Goal: Task Accomplishment & Management: Manage account settings

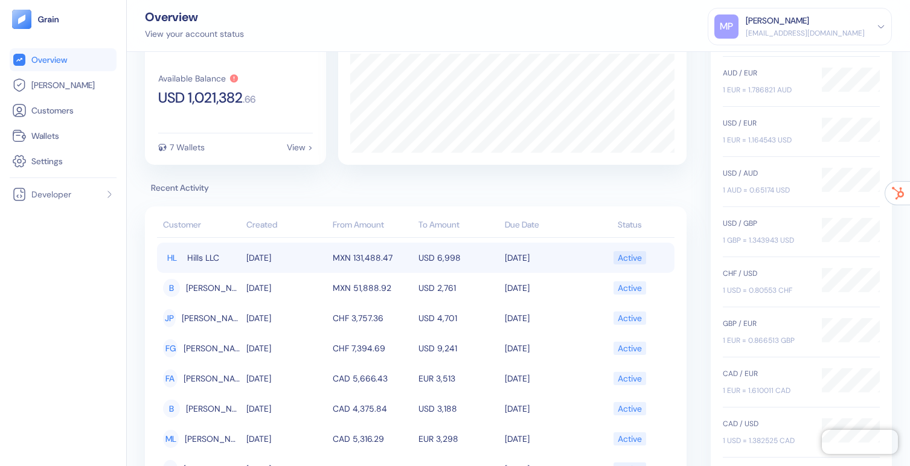
scroll to position [54, 0]
click at [310, 258] on td "[DATE]" at bounding box center [286, 259] width 86 height 30
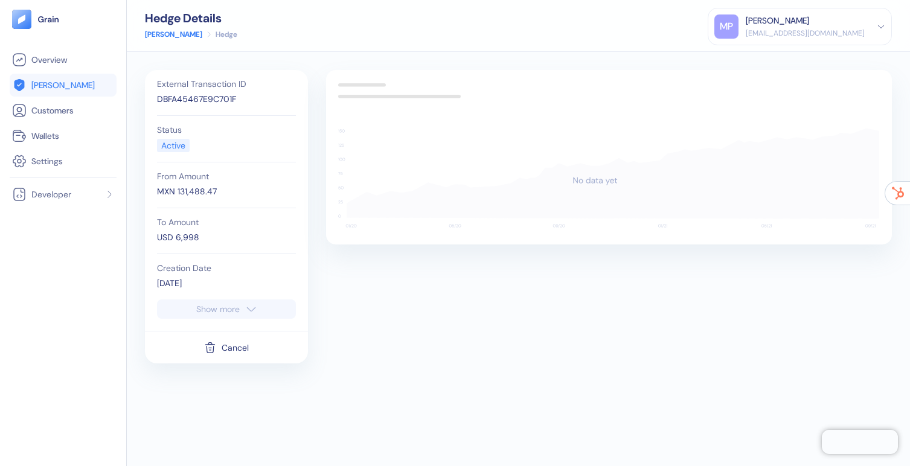
click at [246, 314] on icon "button" at bounding box center [251, 309] width 12 height 14
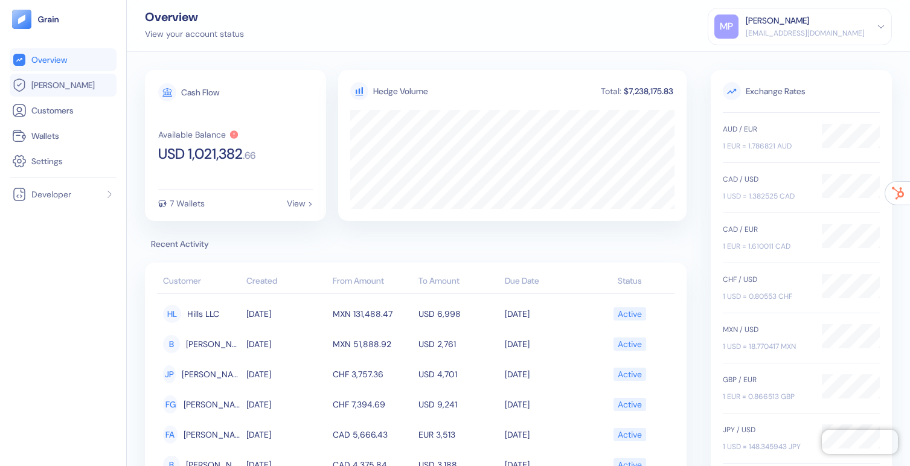
click at [40, 90] on span "[PERSON_NAME]" at bounding box center [62, 85] width 63 height 12
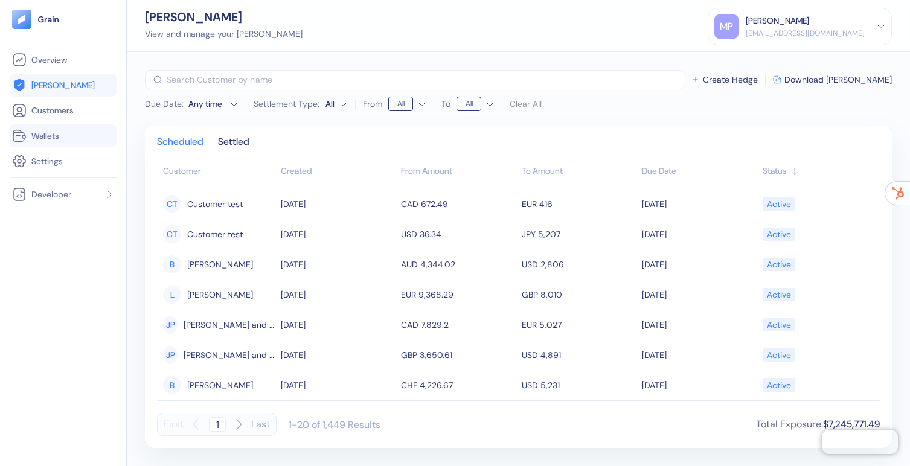
click at [48, 131] on span "Wallets" at bounding box center [45, 136] width 28 height 12
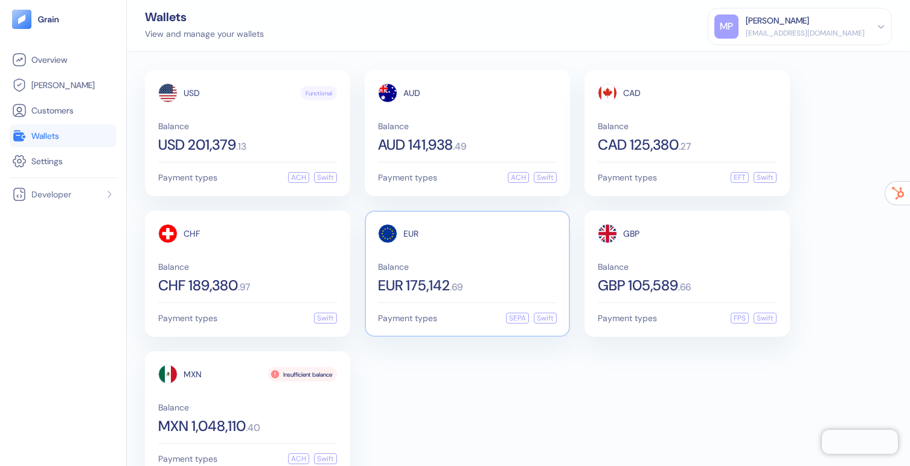
click at [440, 263] on span "Balance" at bounding box center [467, 267] width 179 height 8
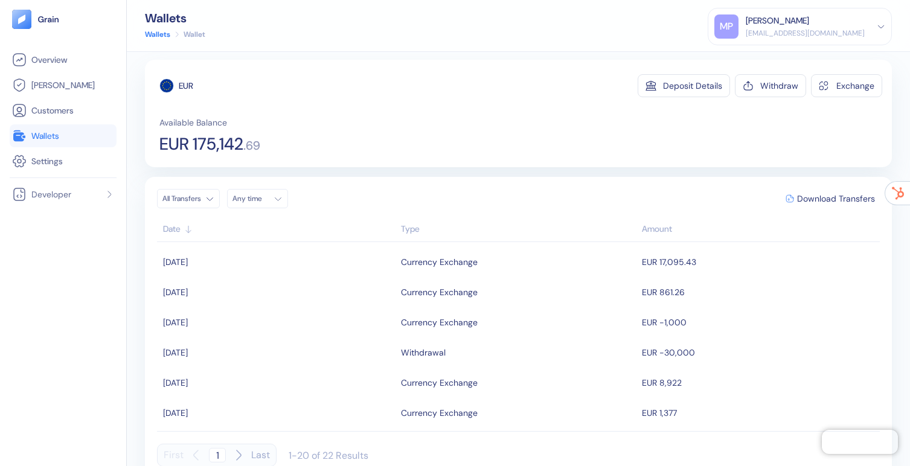
scroll to position [9, 0]
click at [661, 85] on button "Deposit Details" at bounding box center [683, 86] width 92 height 23
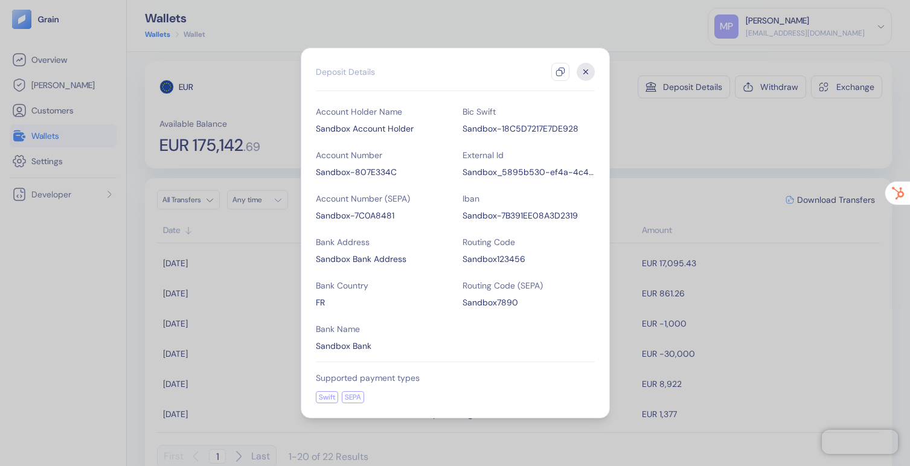
click at [584, 71] on icon "button" at bounding box center [585, 72] width 4 height 4
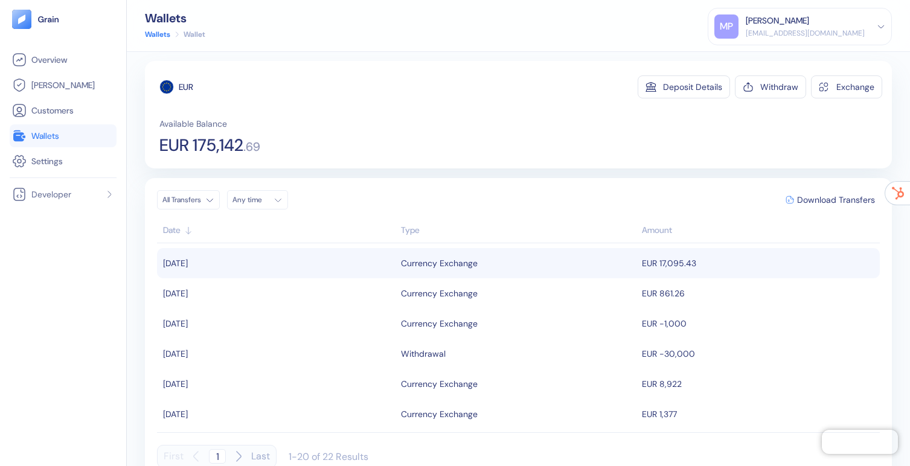
click at [376, 270] on td "[DATE]" at bounding box center [277, 263] width 241 height 30
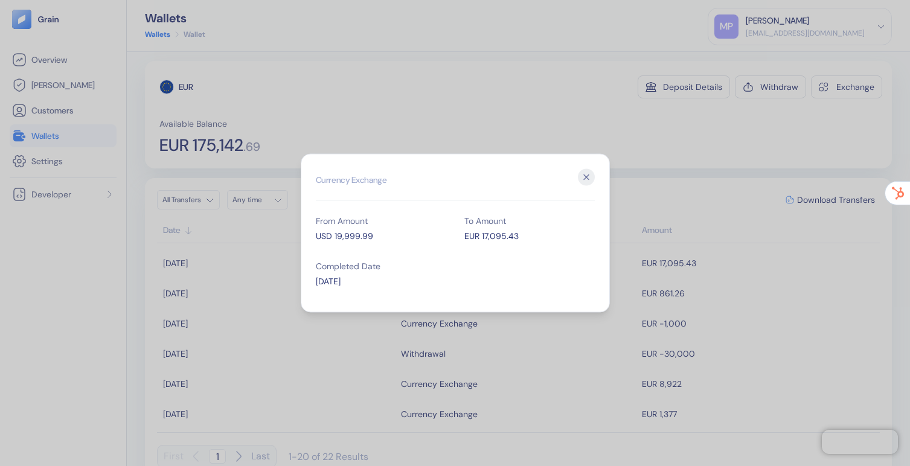
click at [314, 237] on div "Hidden title for resolving console warnings Currency Exchange From Amount USD 1…" at bounding box center [455, 233] width 309 height 159
click at [584, 179] on icon "button" at bounding box center [586, 177] width 17 height 17
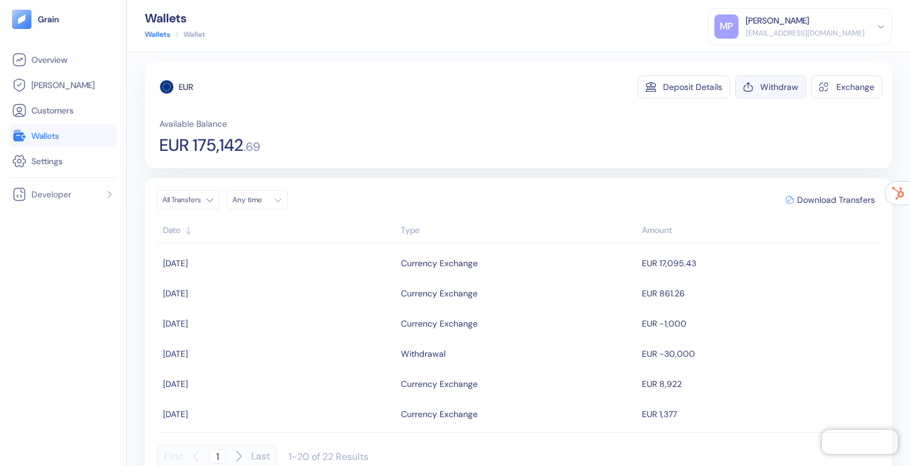
click at [765, 83] on div "Withdraw" at bounding box center [779, 87] width 38 height 8
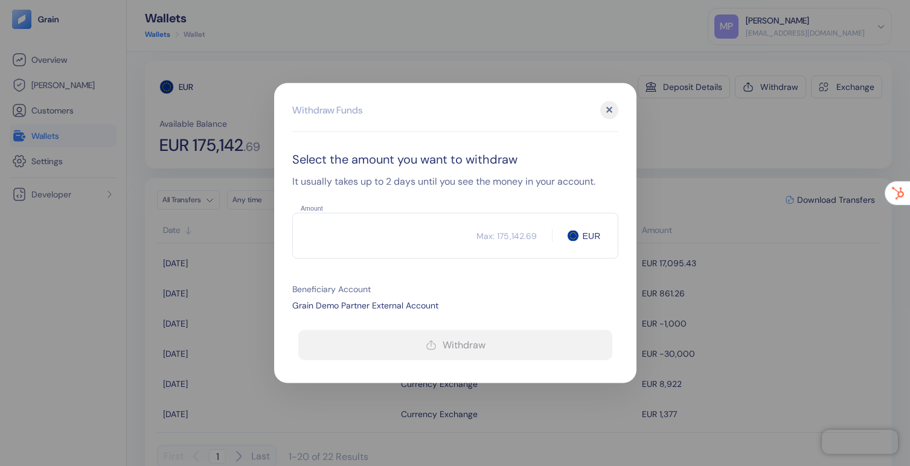
click at [384, 234] on input "Amount" at bounding box center [384, 236] width 184 height 30
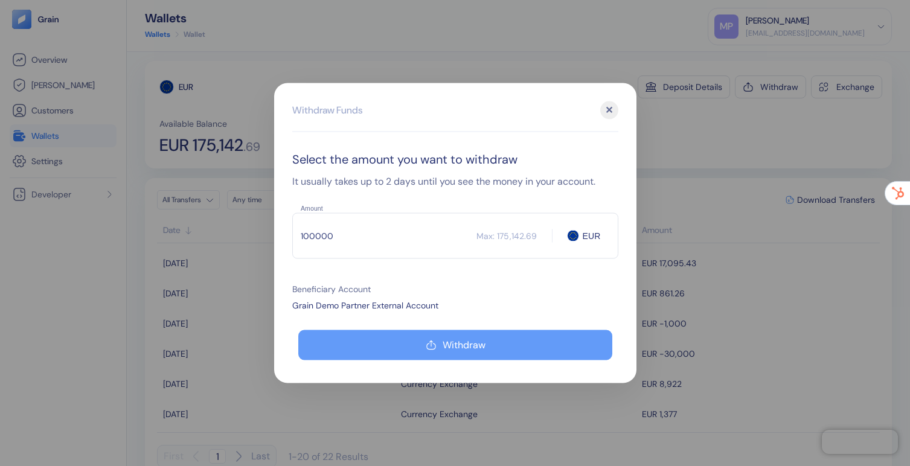
type input "100000"
click at [422, 336] on button "Withdraw" at bounding box center [455, 345] width 314 height 30
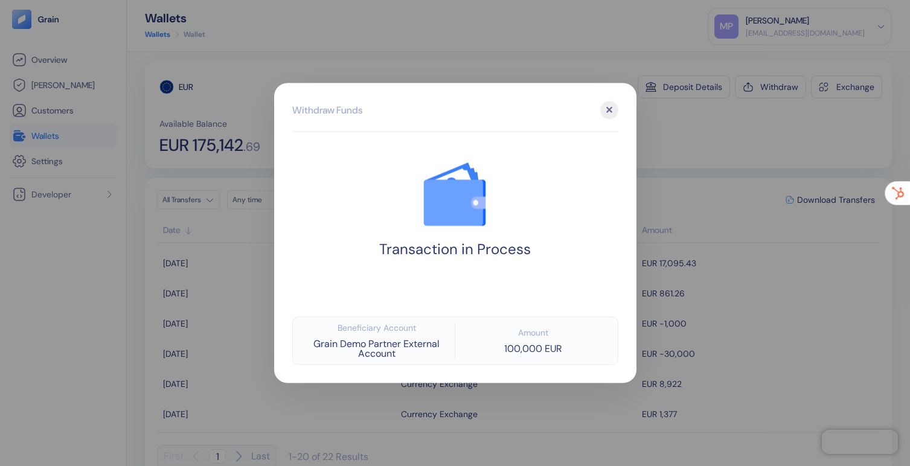
click at [612, 110] on div "✕" at bounding box center [609, 110] width 18 height 18
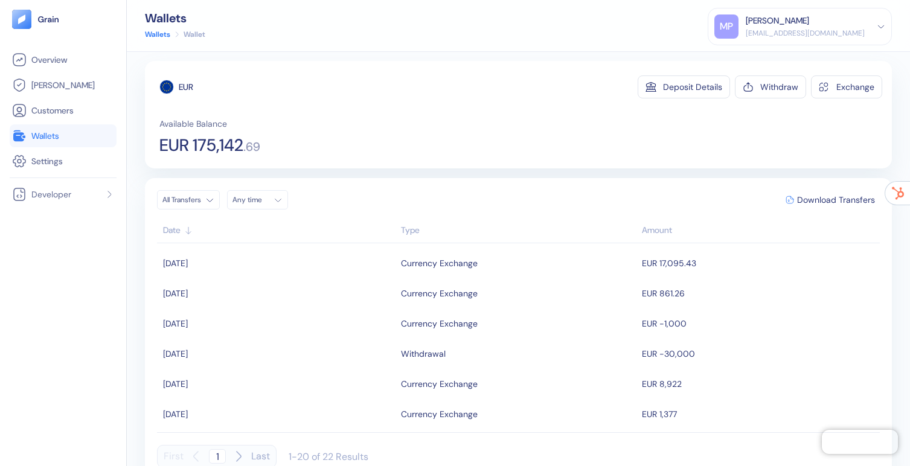
click at [59, 139] on span "Wallets" at bounding box center [45, 136] width 28 height 12
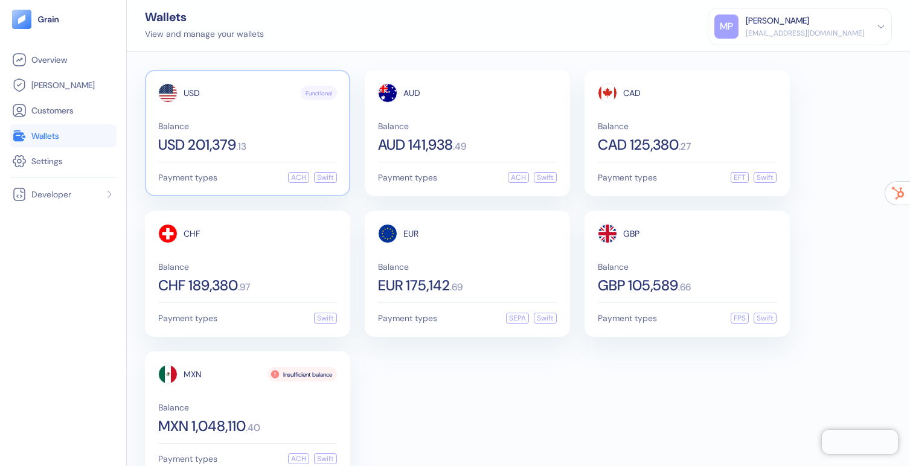
click at [250, 116] on div "USD Functional Balance USD 201,379 . 13" at bounding box center [247, 117] width 179 height 69
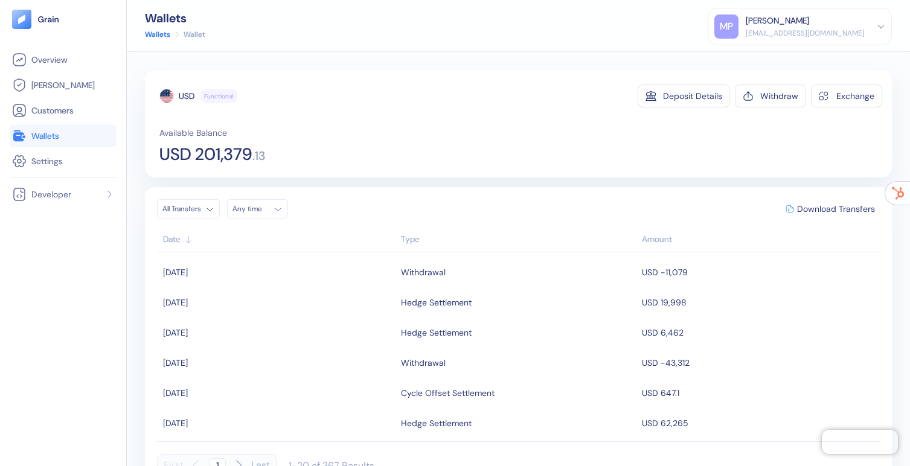
click at [422, 236] on div "Type" at bounding box center [518, 239] width 235 height 13
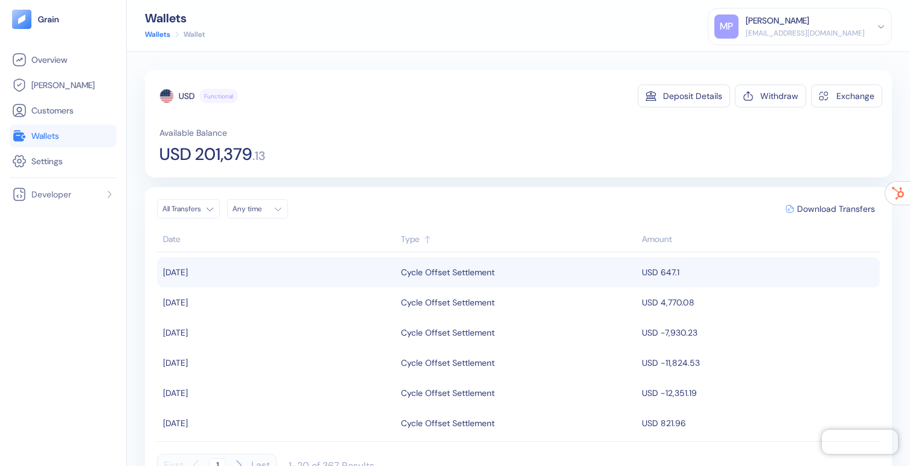
click at [449, 267] on div "Cycle Offset Settlement" at bounding box center [448, 272] width 94 height 21
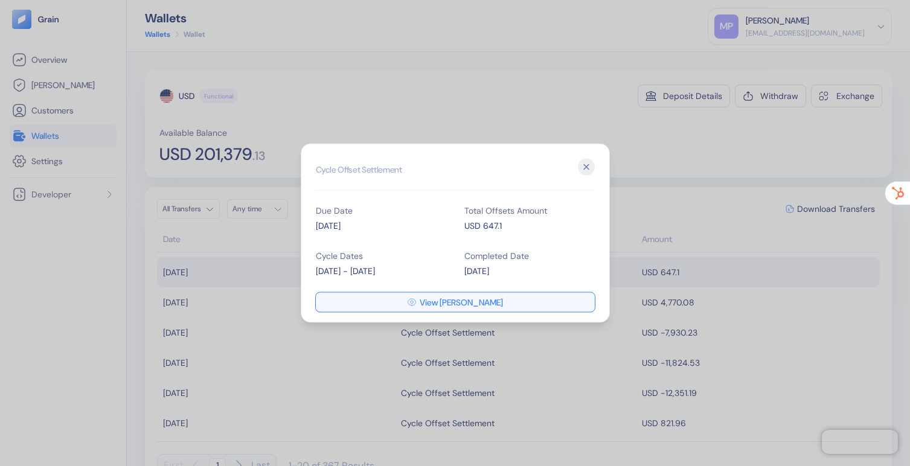
click at [416, 304] on icon "button" at bounding box center [412, 303] width 10 height 10
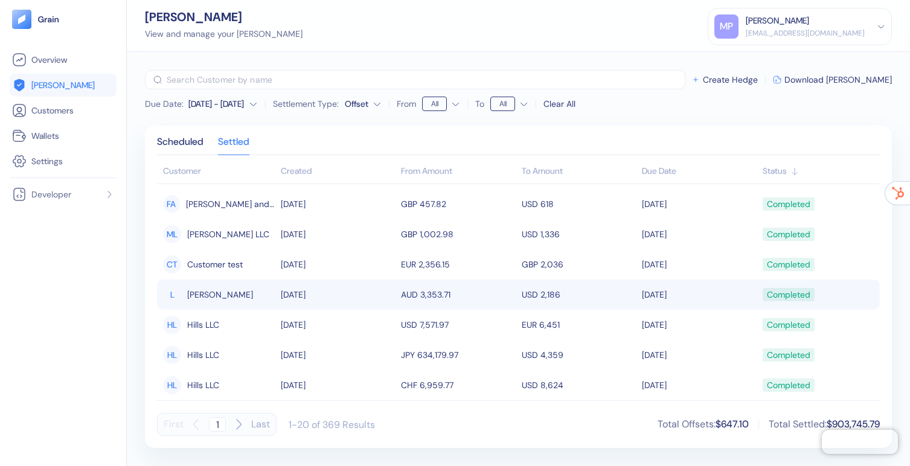
scroll to position [5, 0]
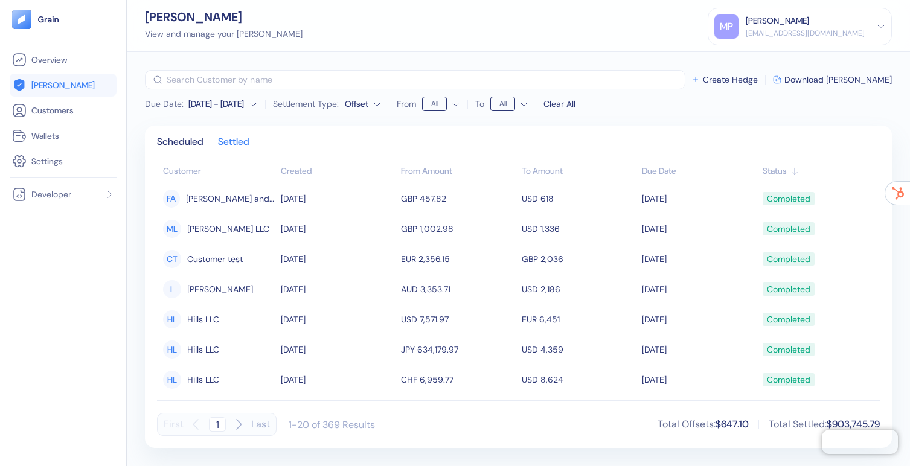
click at [45, 81] on span "[PERSON_NAME]" at bounding box center [62, 85] width 63 height 12
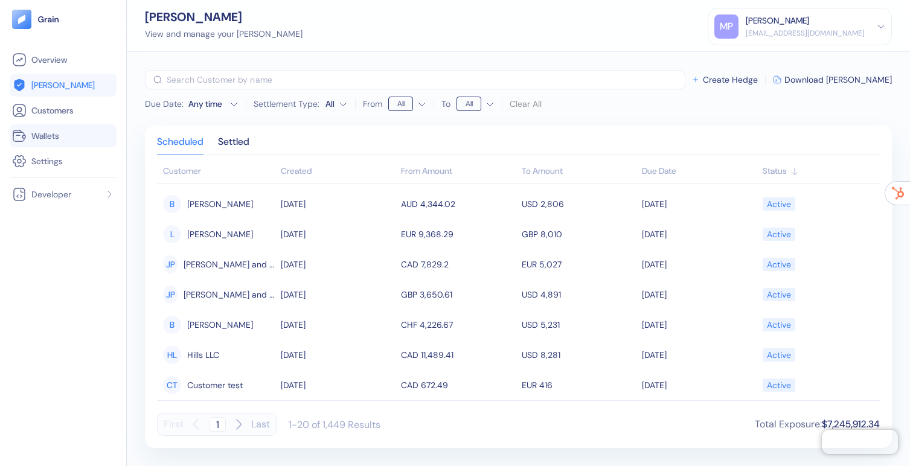
click at [51, 141] on span "Wallets" at bounding box center [45, 136] width 28 height 12
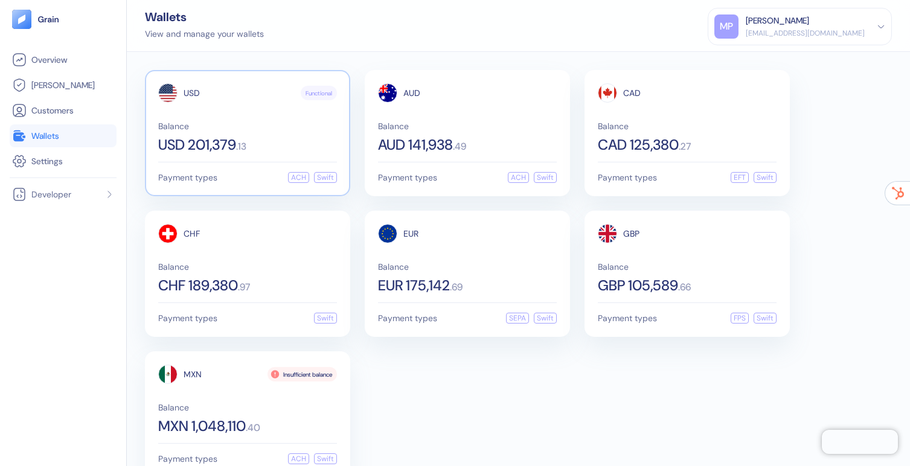
click at [250, 117] on div "USD Functional Balance USD 201,379 . 13" at bounding box center [247, 117] width 179 height 69
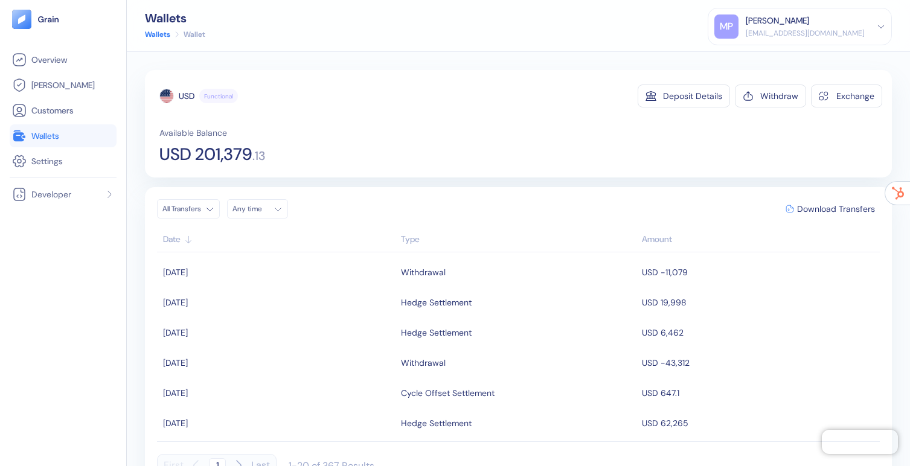
click at [418, 235] on div "Type" at bounding box center [518, 239] width 235 height 13
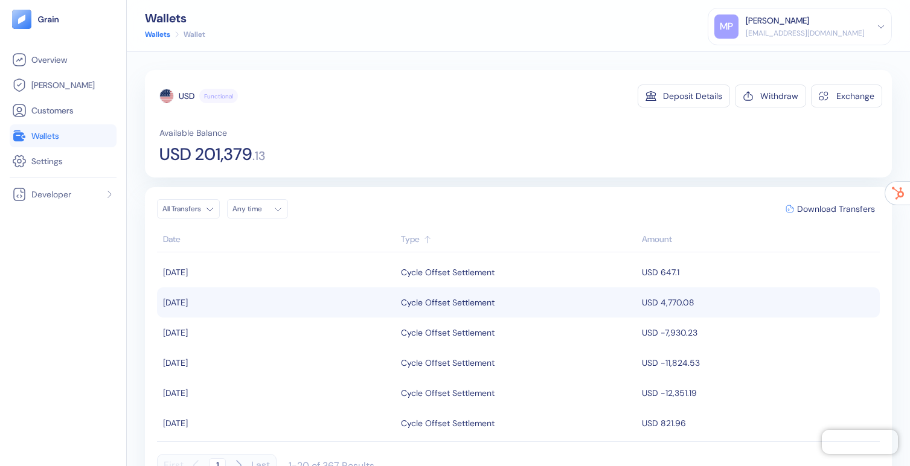
click at [463, 301] on div "Cycle Offset Settlement" at bounding box center [448, 302] width 94 height 21
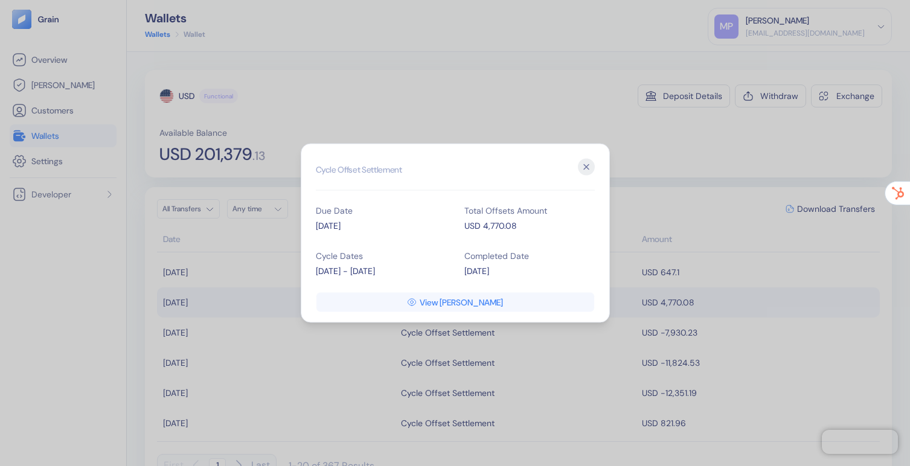
click at [463, 301] on span "View [PERSON_NAME]" at bounding box center [460, 302] width 83 height 8
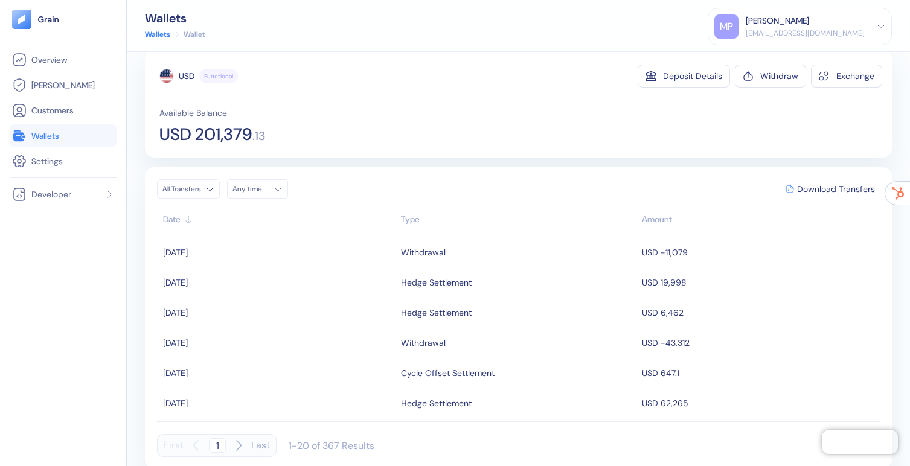
scroll to position [23, 0]
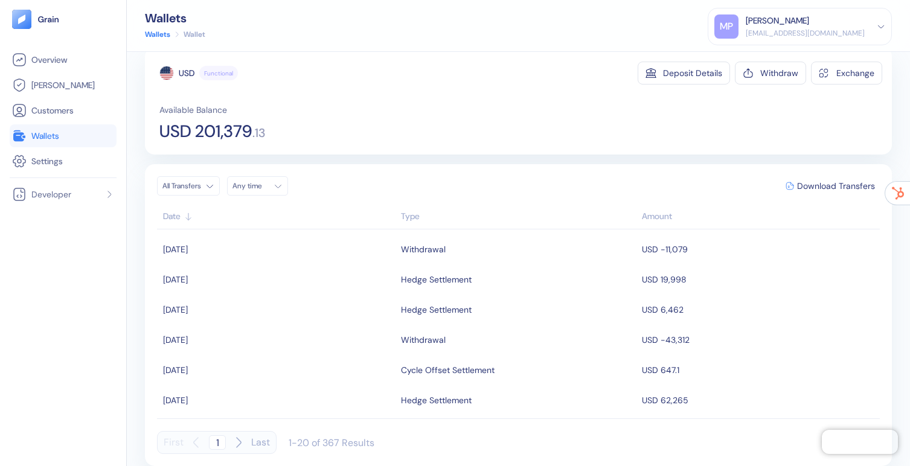
click at [404, 212] on div "Type" at bounding box center [518, 216] width 235 height 13
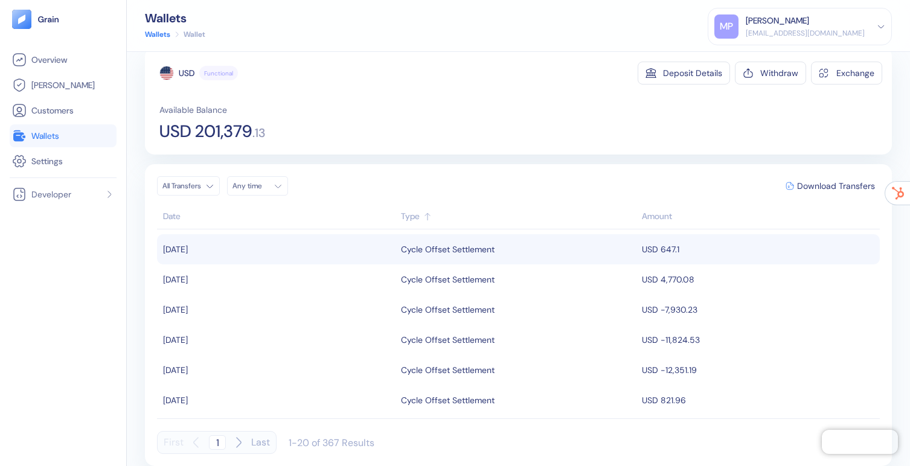
click at [455, 247] on div "Cycle Offset Settlement" at bounding box center [448, 249] width 94 height 21
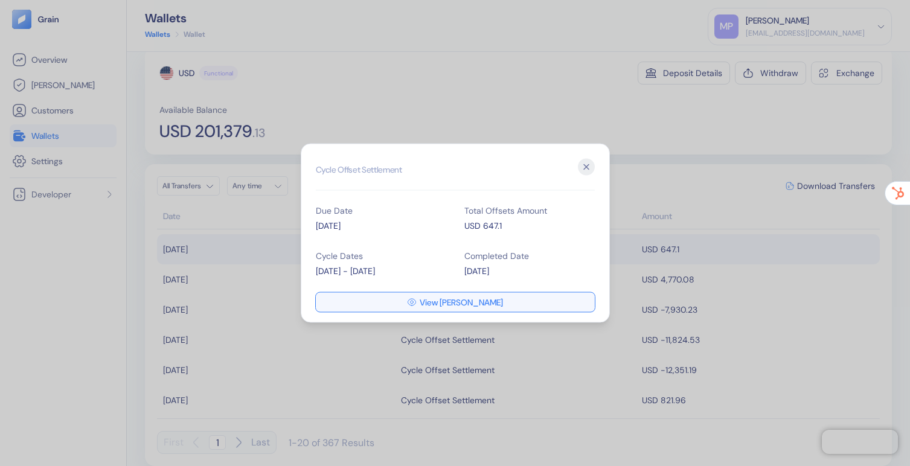
click at [407, 300] on button "View [PERSON_NAME]" at bounding box center [455, 302] width 279 height 19
